Goal: Information Seeking & Learning: Learn about a topic

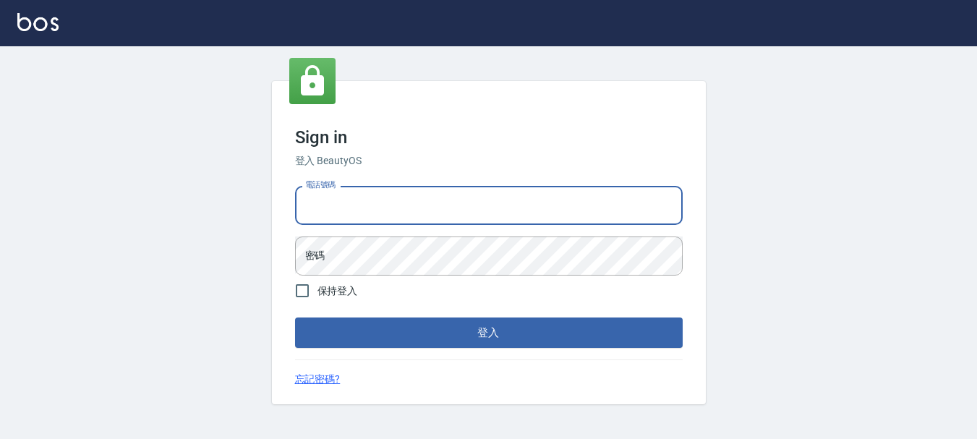
click at [416, 206] on input "電話號碼" at bounding box center [489, 205] width 388 height 39
type input "0983811952"
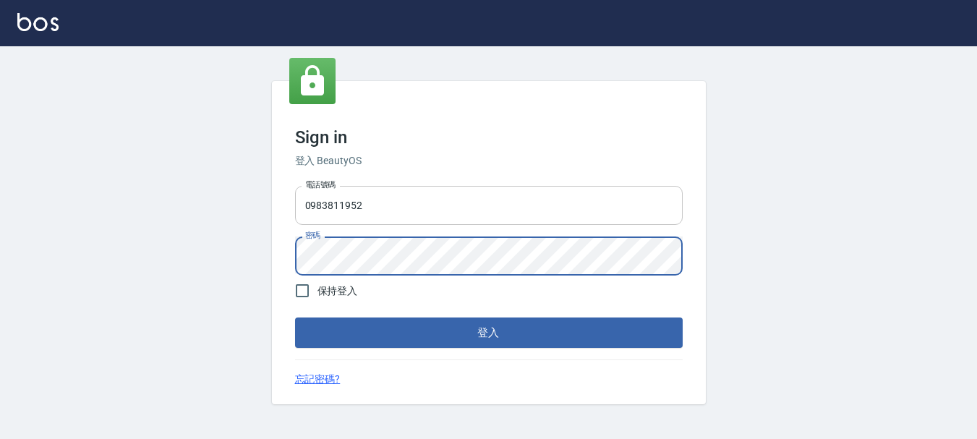
click at [295, 317] on button "登入" at bounding box center [489, 332] width 388 height 30
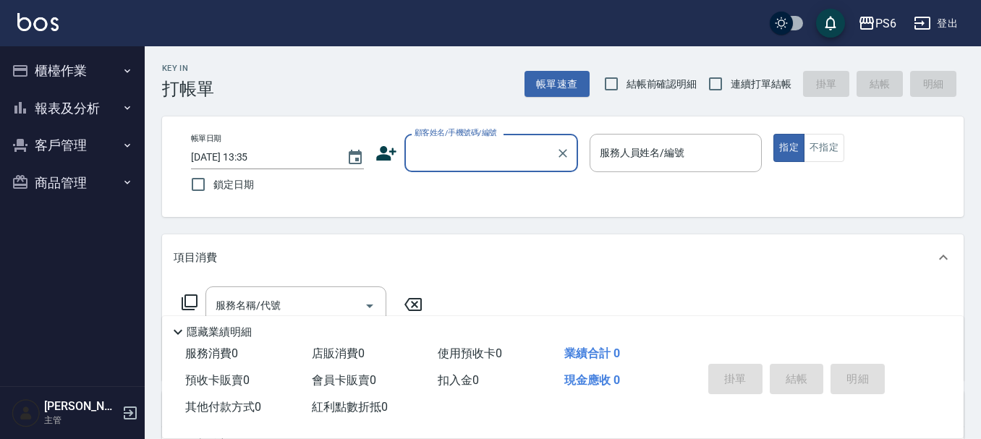
click at [77, 73] on button "櫃檯作業" at bounding box center [72, 71] width 133 height 38
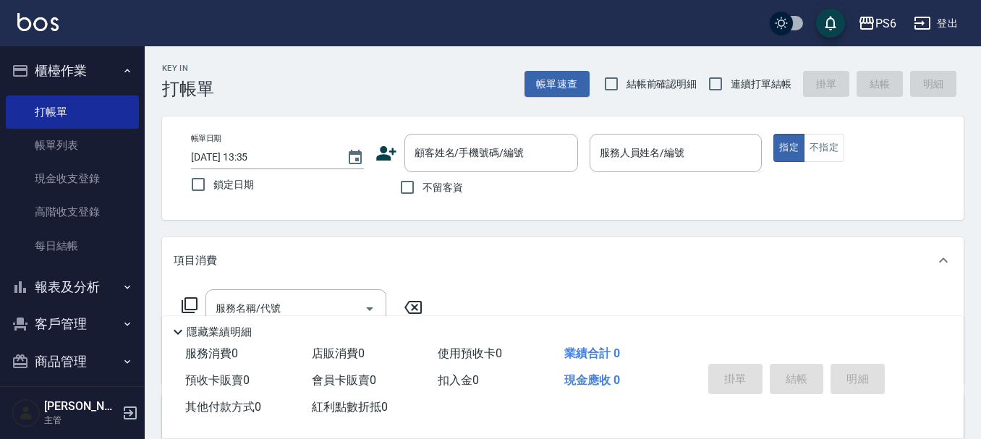
click at [100, 295] on button "報表及分析" at bounding box center [72, 287] width 133 height 38
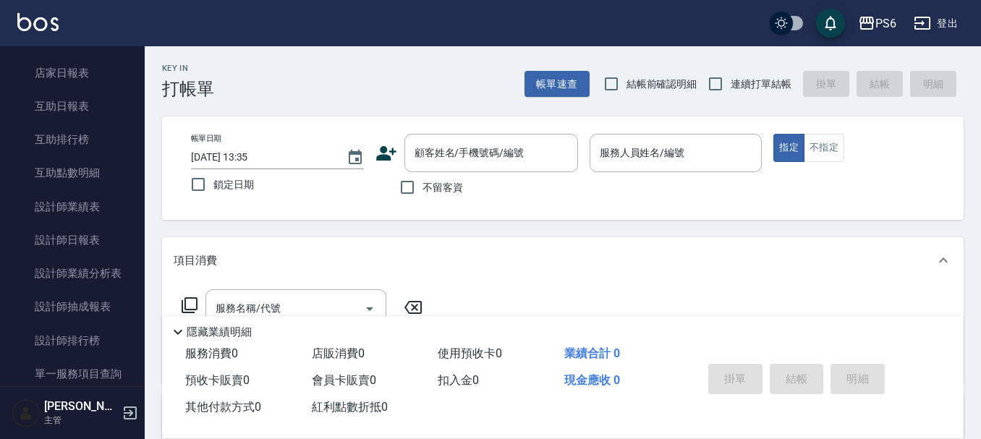
scroll to position [289, 0]
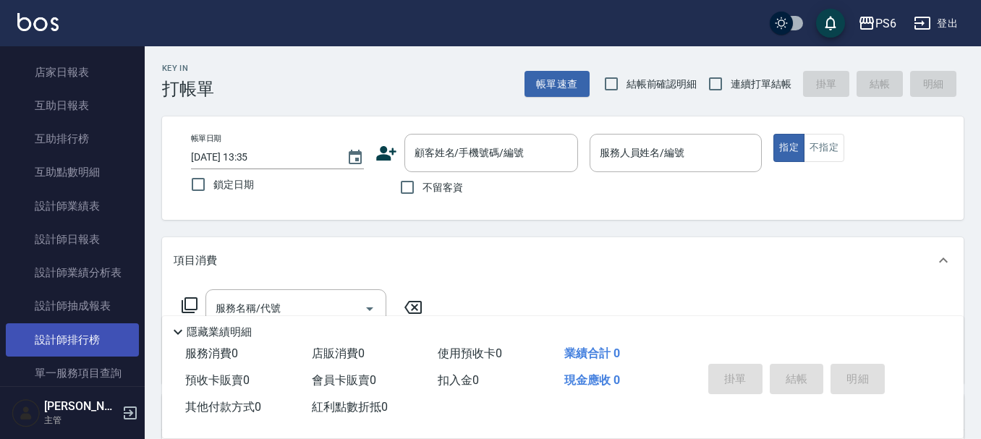
click at [101, 331] on link "設計師排行榜" at bounding box center [72, 339] width 133 height 33
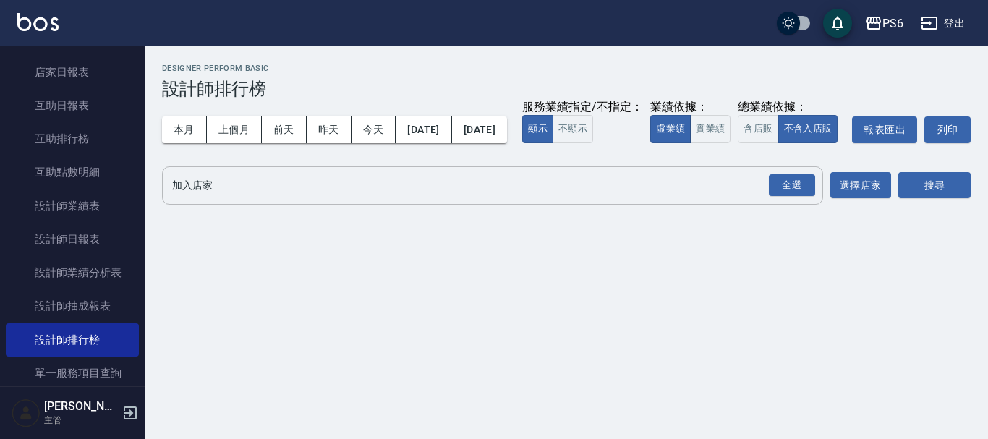
click at [271, 205] on div "全選 加入店家" at bounding box center [492, 185] width 661 height 38
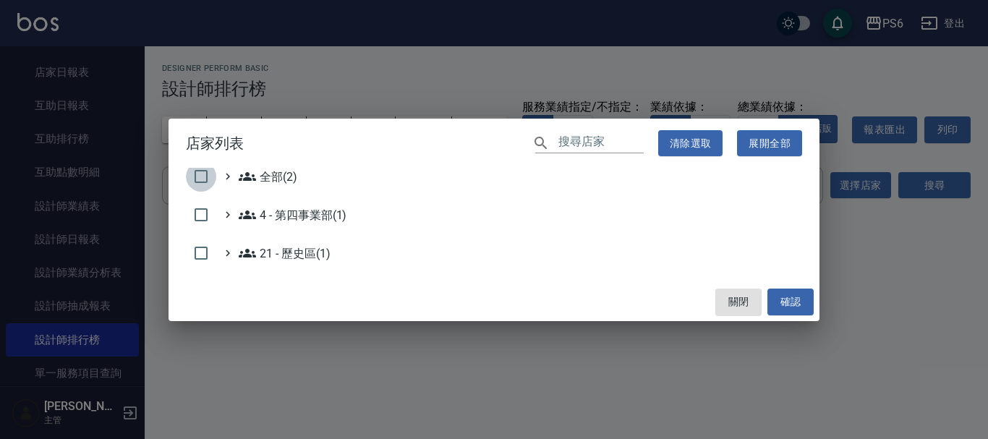
click at [208, 179] on input "checkbox" at bounding box center [201, 176] width 30 height 30
checkbox input "true"
click at [798, 298] on button "確認" at bounding box center [790, 302] width 46 height 27
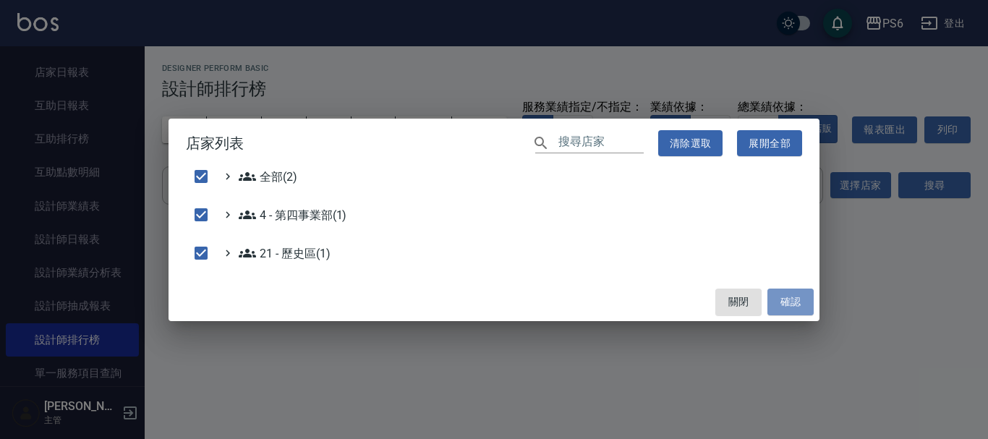
checkbox input "false"
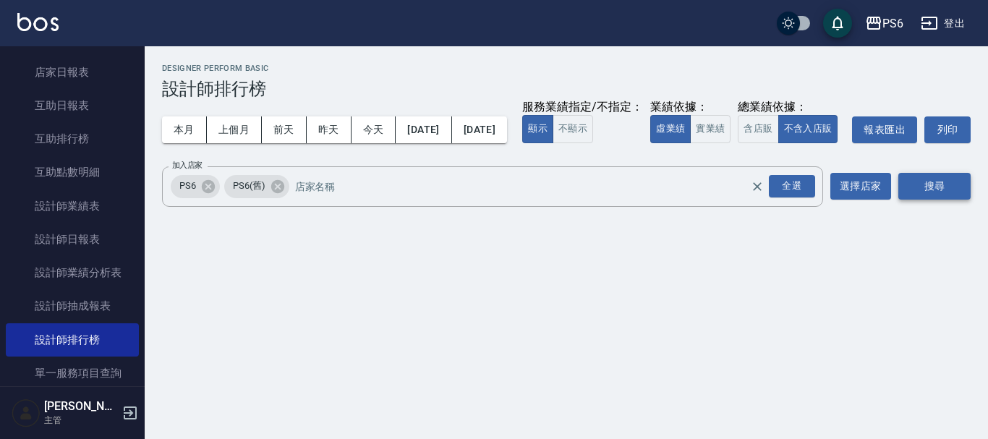
click at [932, 200] on button "搜尋" at bounding box center [934, 186] width 72 height 27
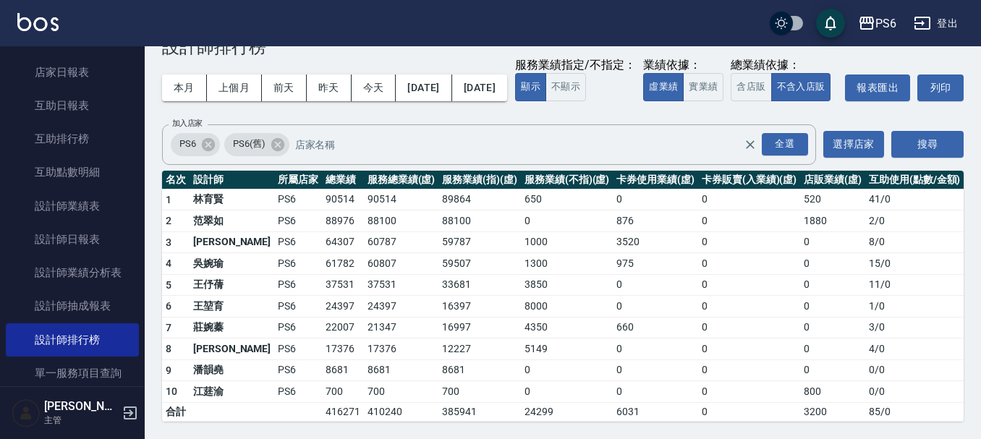
scroll to position [70, 0]
